Goal: Transaction & Acquisition: Purchase product/service

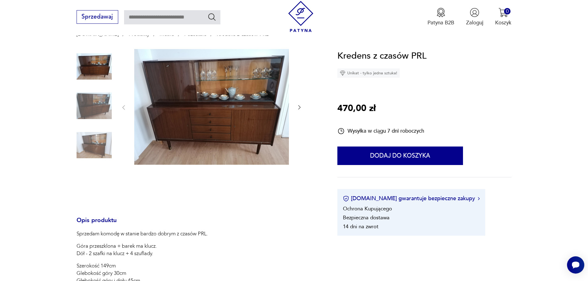
scroll to position [62, 0]
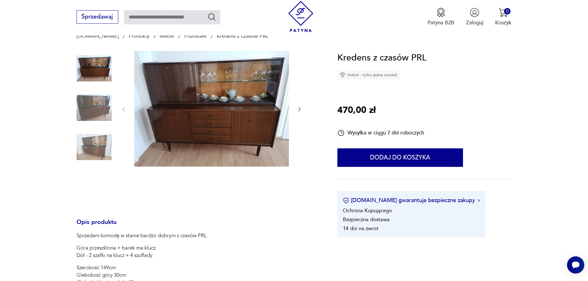
click at [195, 136] on img at bounding box center [211, 109] width 155 height 116
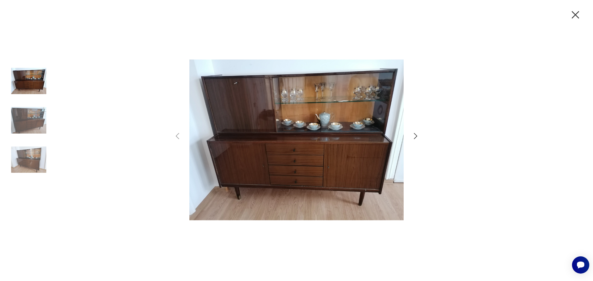
click at [417, 135] on icon "button" at bounding box center [415, 136] width 9 height 9
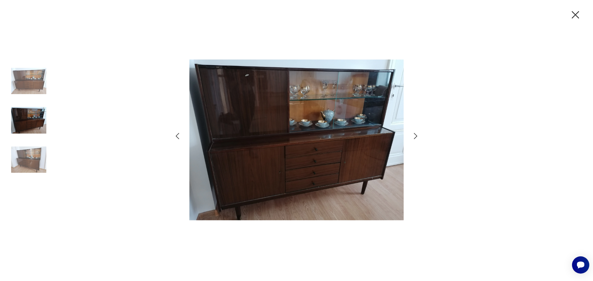
click at [417, 135] on icon "button" at bounding box center [415, 136] width 9 height 9
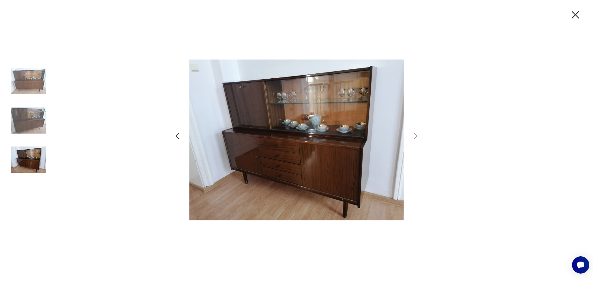
click at [179, 137] on icon "button" at bounding box center [177, 136] width 9 height 9
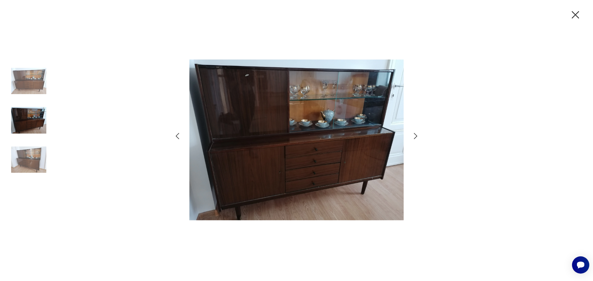
click at [179, 137] on icon "button" at bounding box center [177, 136] width 9 height 9
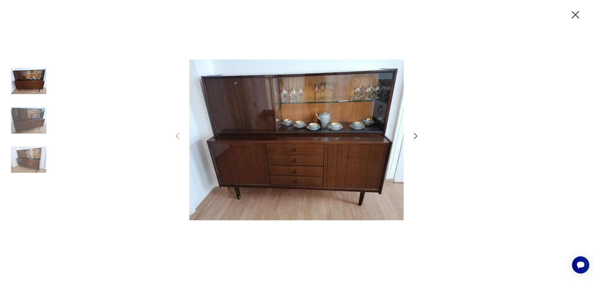
click at [576, 11] on icon "button" at bounding box center [575, 14] width 13 height 13
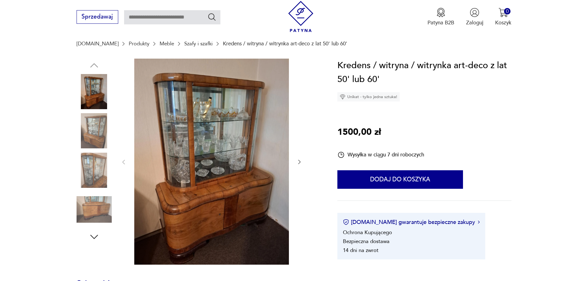
scroll to position [62, 0]
